Goal: Download file/media

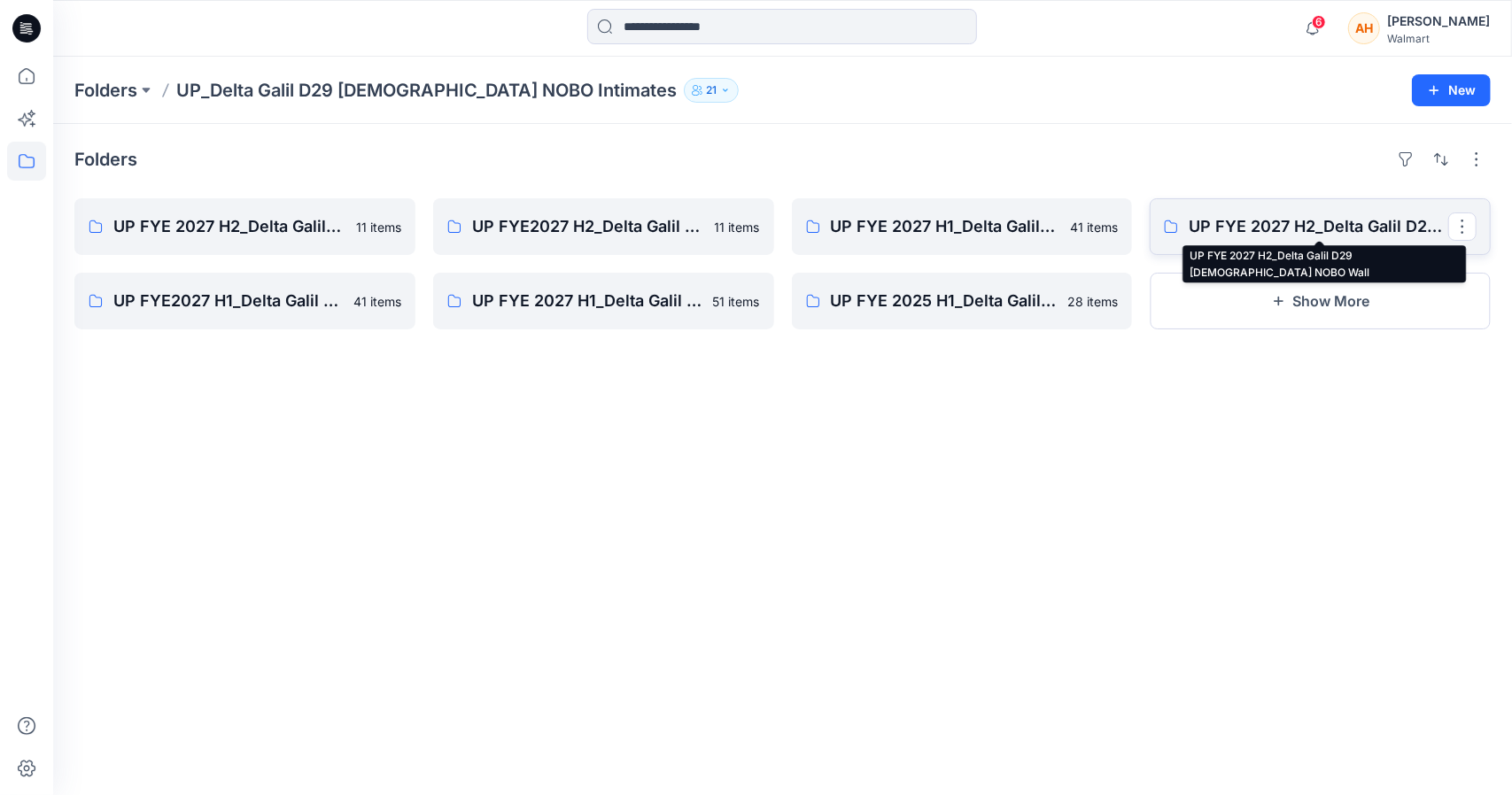
click at [1258, 214] on p "UP FYE 2027 H2_Delta Galil D29 [DEMOGRAPHIC_DATA] NOBO Wall" at bounding box center [1318, 226] width 260 height 25
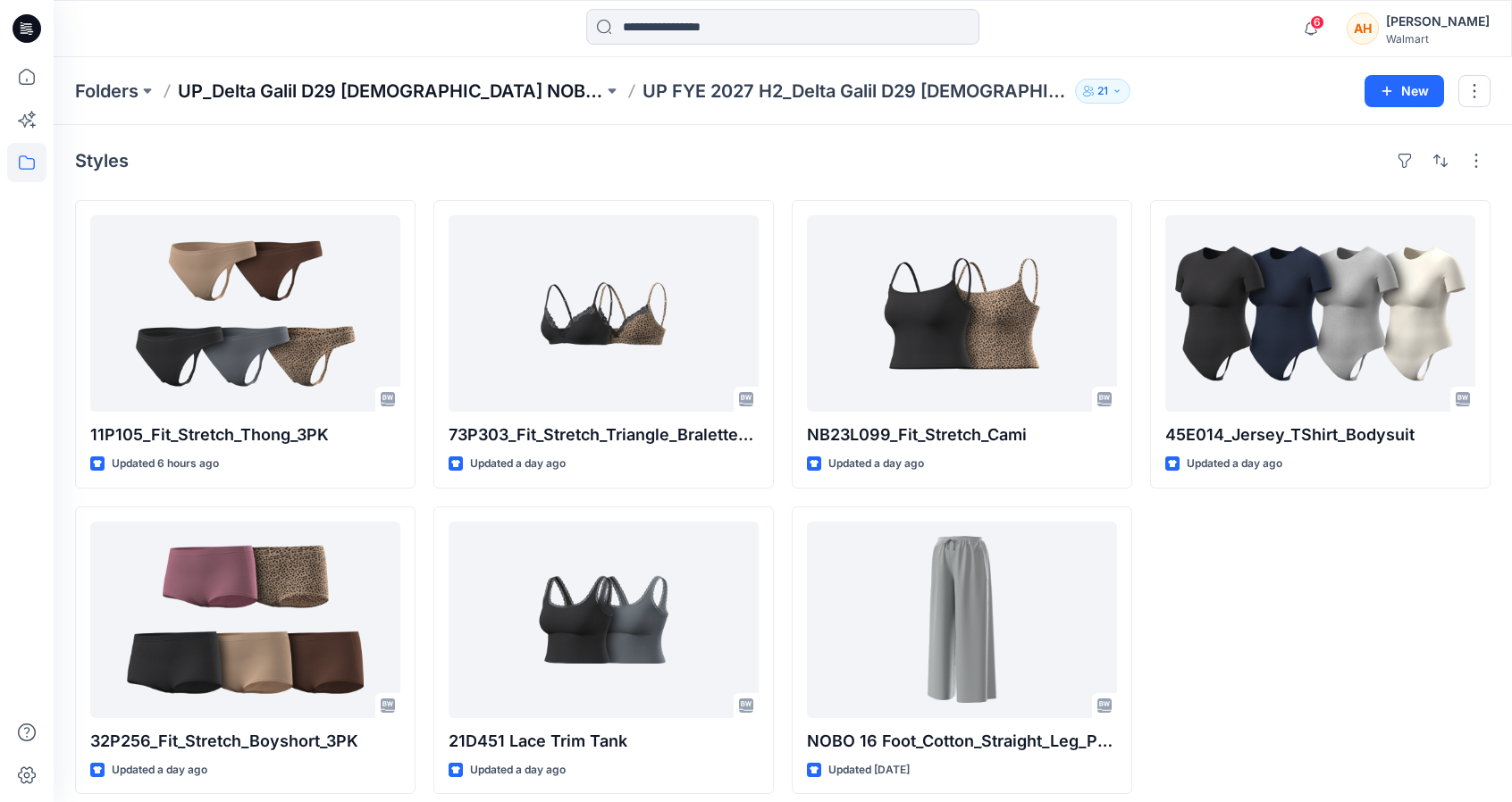
click at [477, 81] on p "UP_Delta Galil D29 [DEMOGRAPHIC_DATA] NOBO Intimates" at bounding box center [391, 91] width 426 height 25
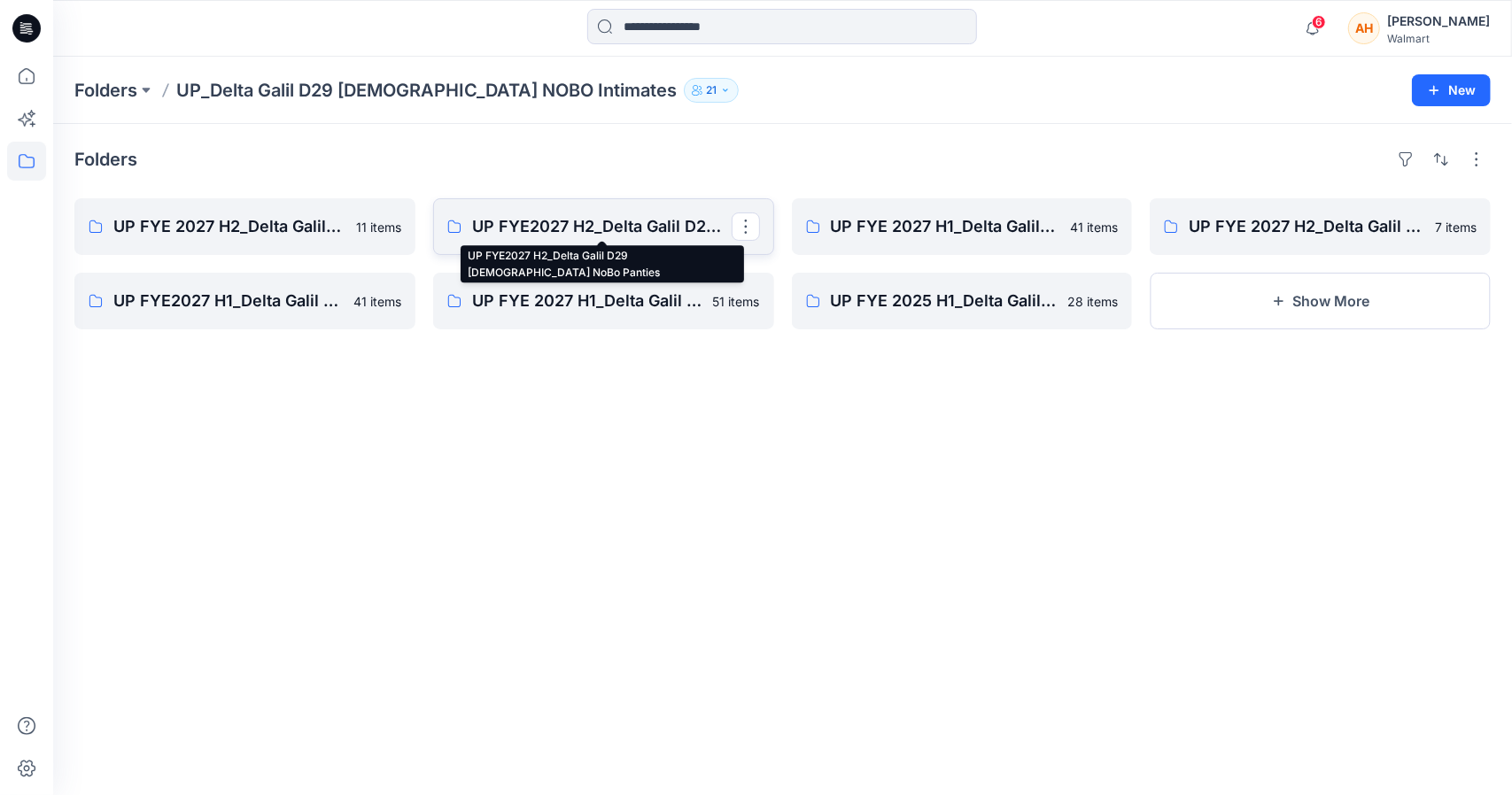
click at [611, 225] on p "UP FYE2027 H2_Delta Galil D29 [DEMOGRAPHIC_DATA] NoBo Panties" at bounding box center [602, 226] width 260 height 25
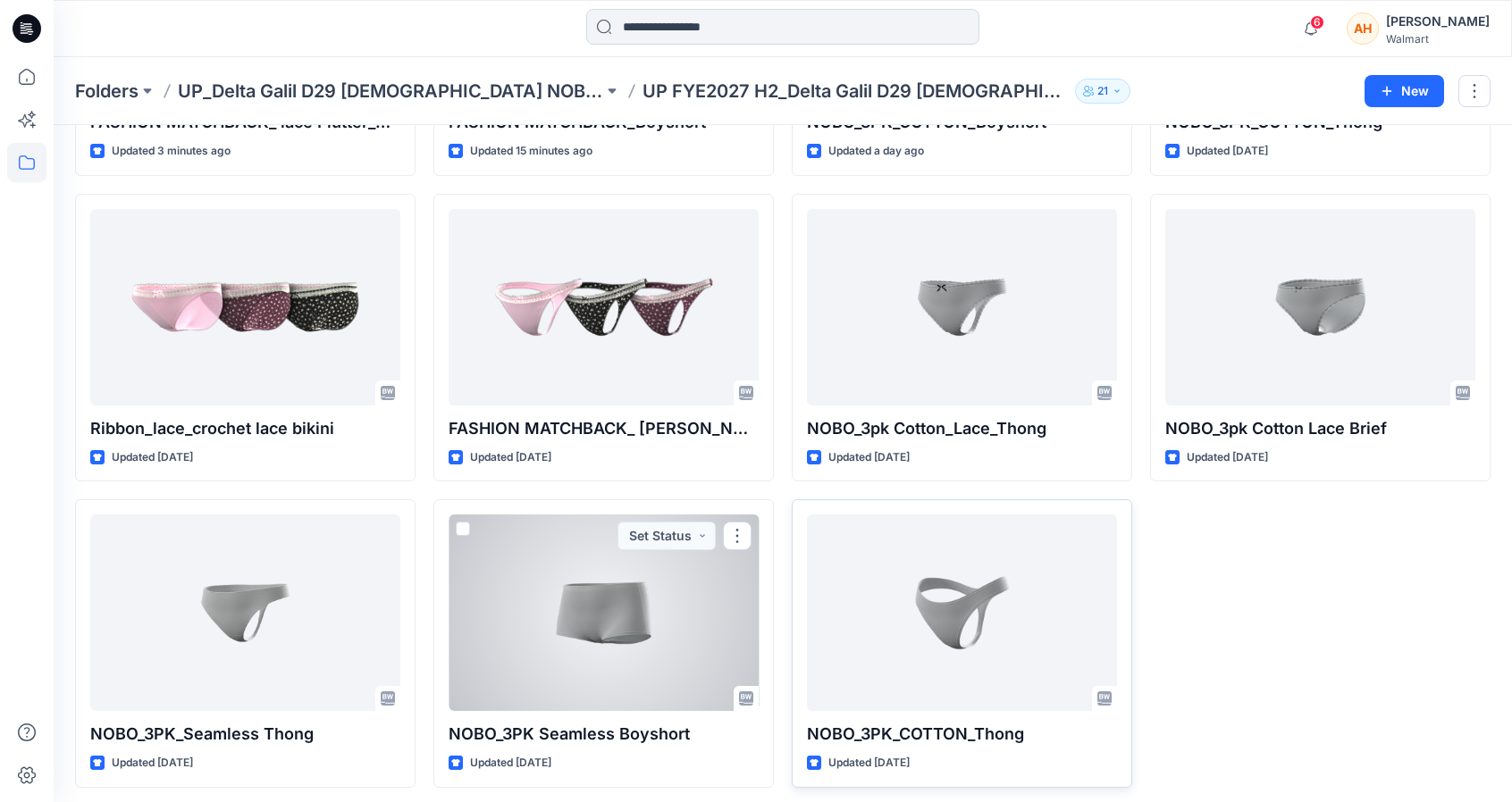
scroll to position [316, 0]
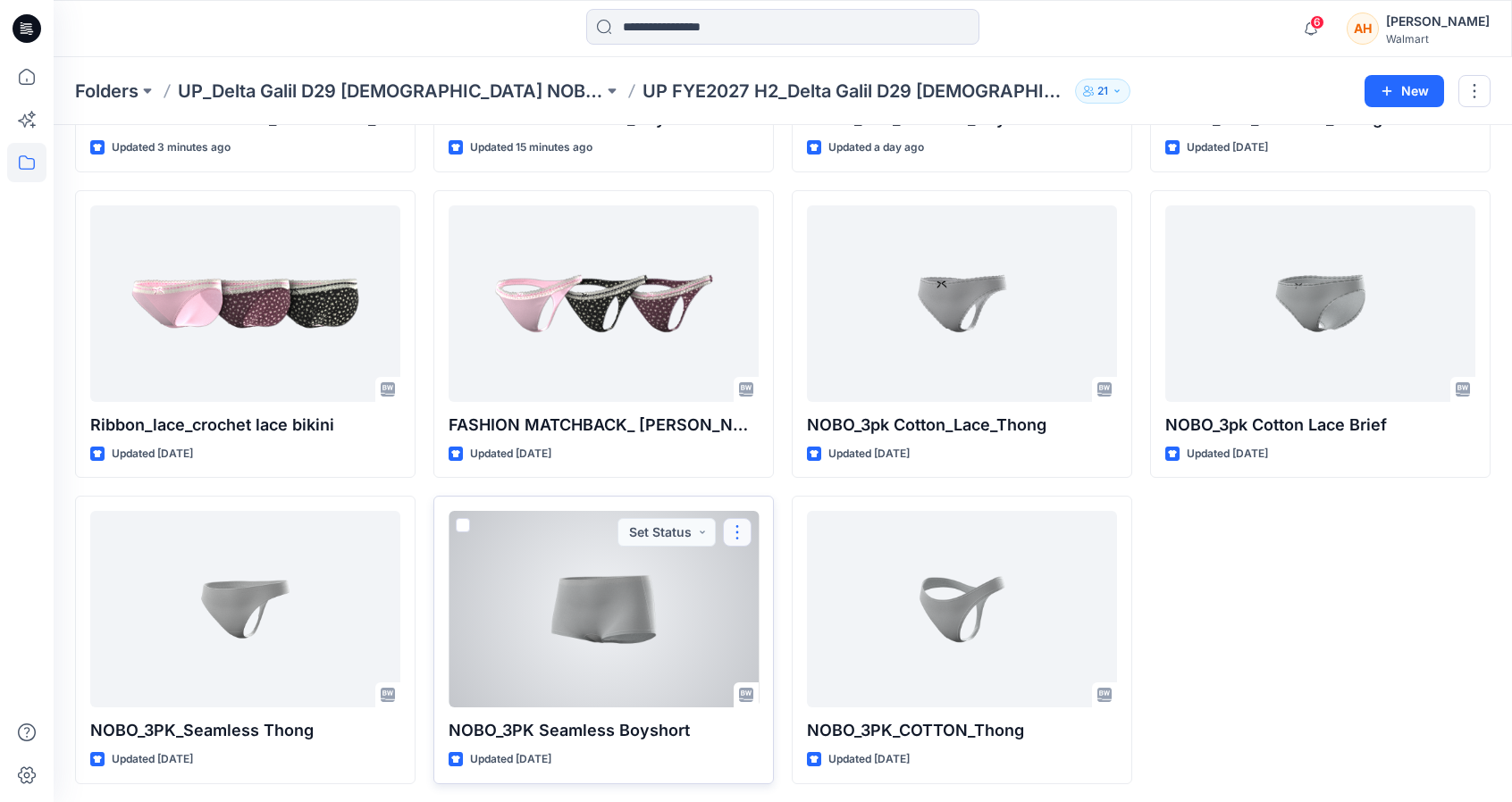
click at [738, 529] on button "button" at bounding box center [738, 533] width 29 height 29
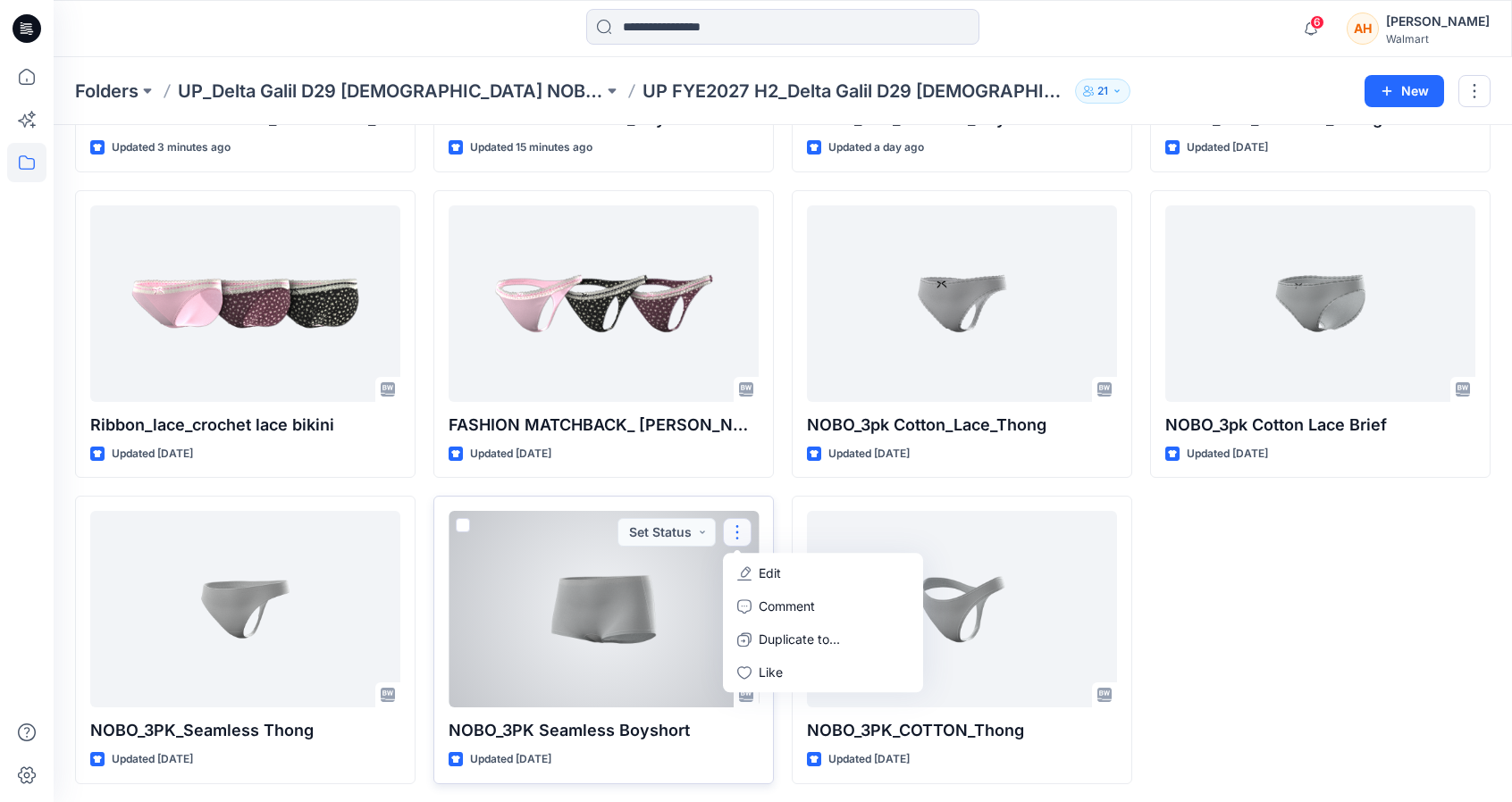
click at [574, 592] on div at bounding box center [604, 609] width 310 height 196
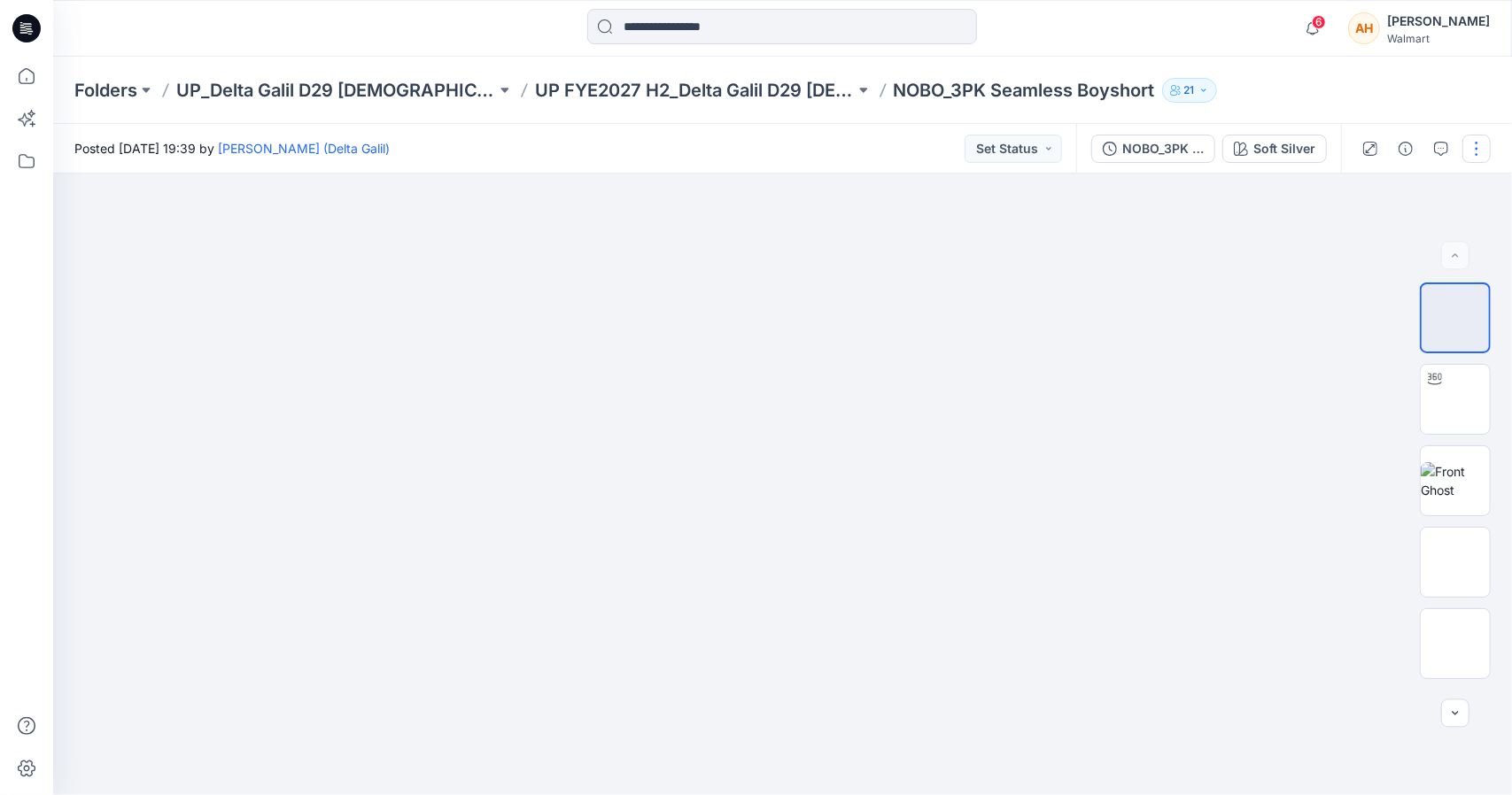
click at [1477, 140] on button "button" at bounding box center [1477, 149] width 29 height 29
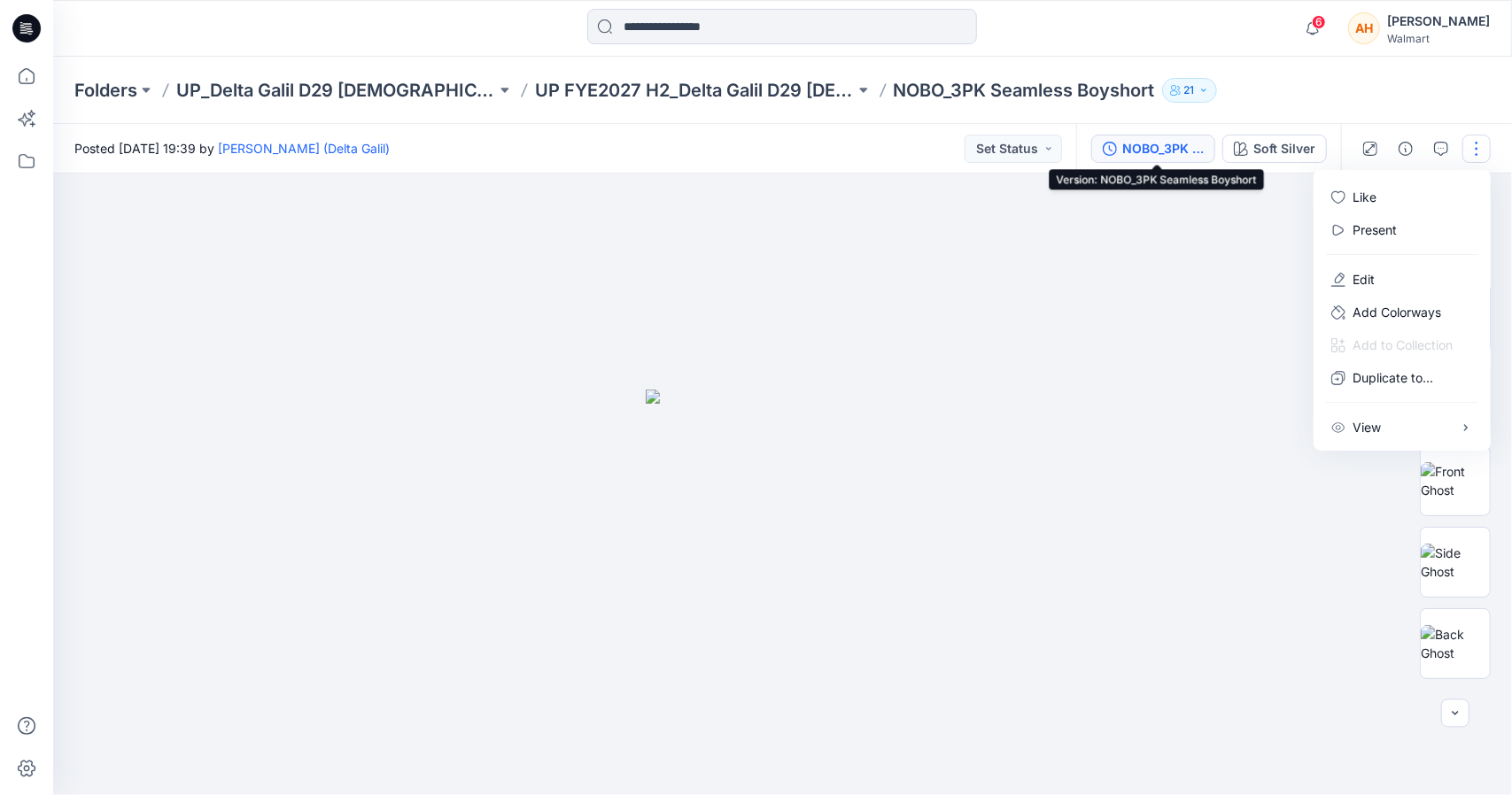
click at [1155, 146] on div "NOBO_3PK Seamless Boyshort" at bounding box center [1163, 149] width 82 height 19
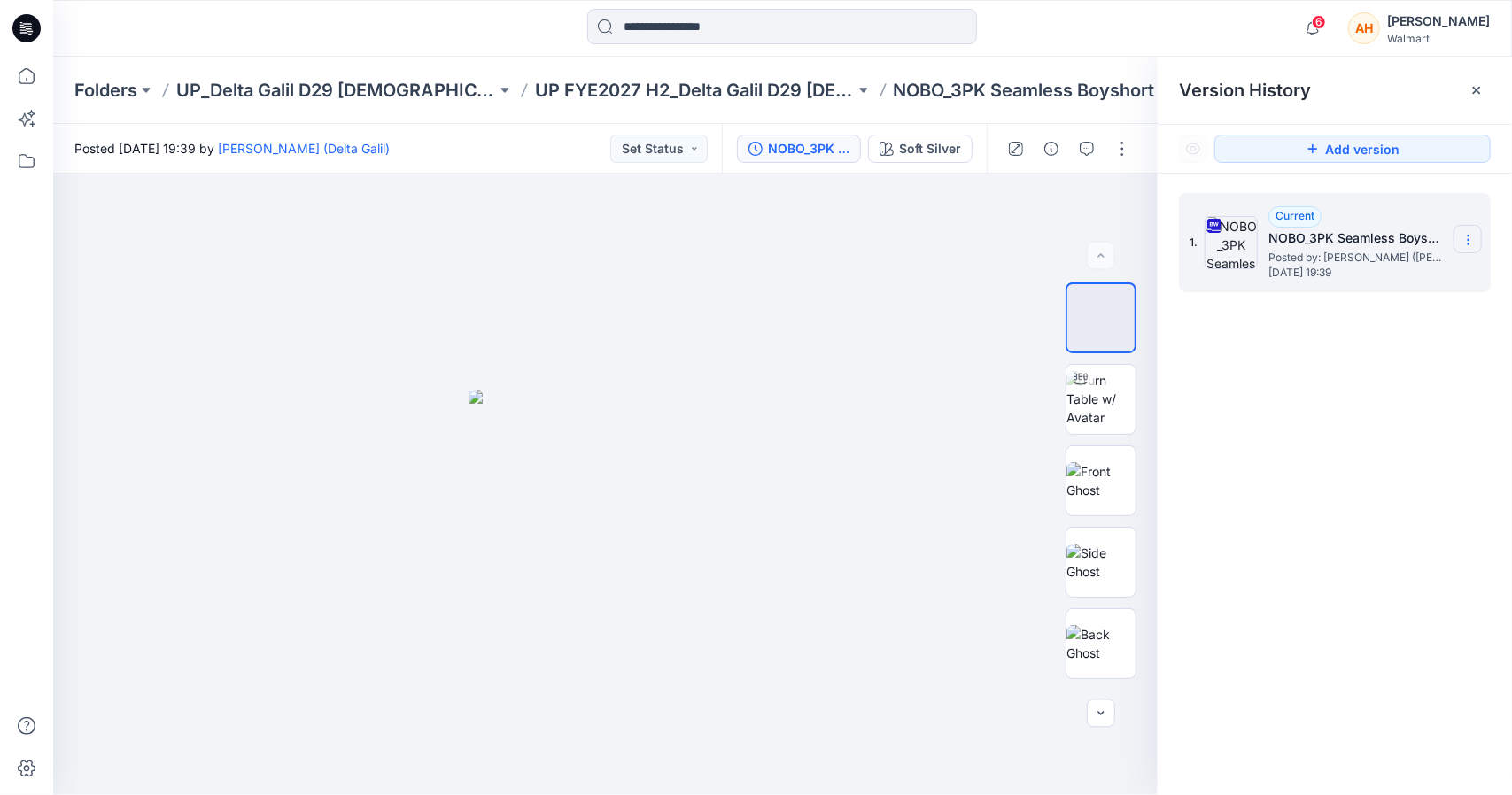
click at [1473, 234] on icon at bounding box center [1469, 240] width 14 height 14
click at [1325, 283] on span "Download Source BW File" at bounding box center [1379, 274] width 149 height 21
click at [1090, 561] on img at bounding box center [1101, 562] width 69 height 37
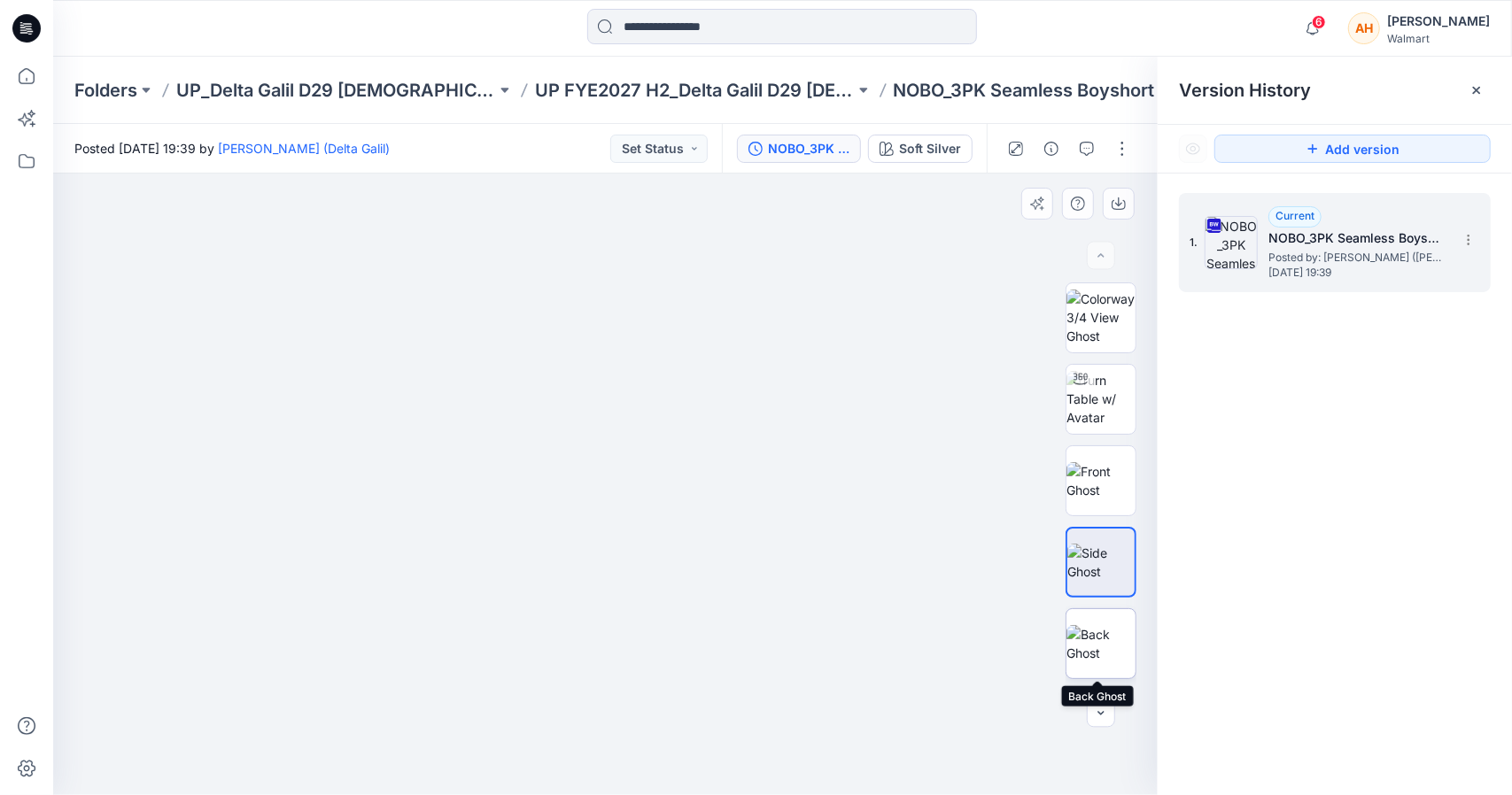
click at [1081, 643] on img at bounding box center [1101, 643] width 69 height 37
